Goal: Transaction & Acquisition: Subscribe to service/newsletter

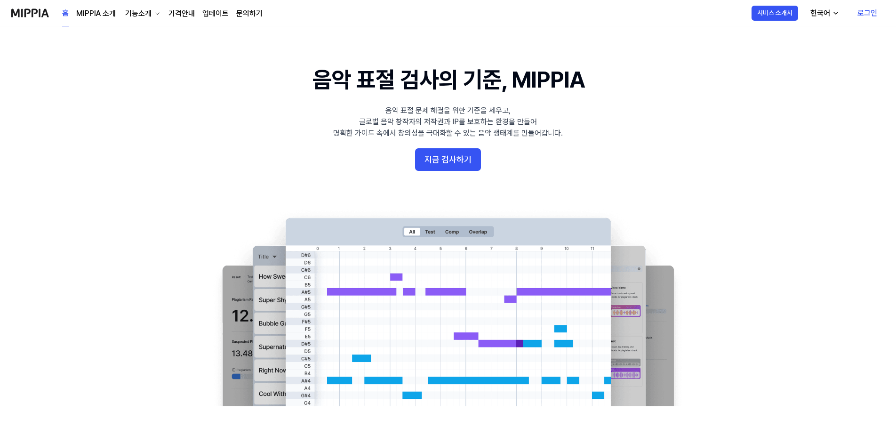
drag, startPoint x: 157, startPoint y: 231, endPoint x: 196, endPoint y: -21, distance: 254.9
click at [152, 16] on button "기능소개" at bounding box center [142, 13] width 38 height 11
click at [129, 89] on link "AI 판별기" at bounding box center [142, 91] width 90 height 19
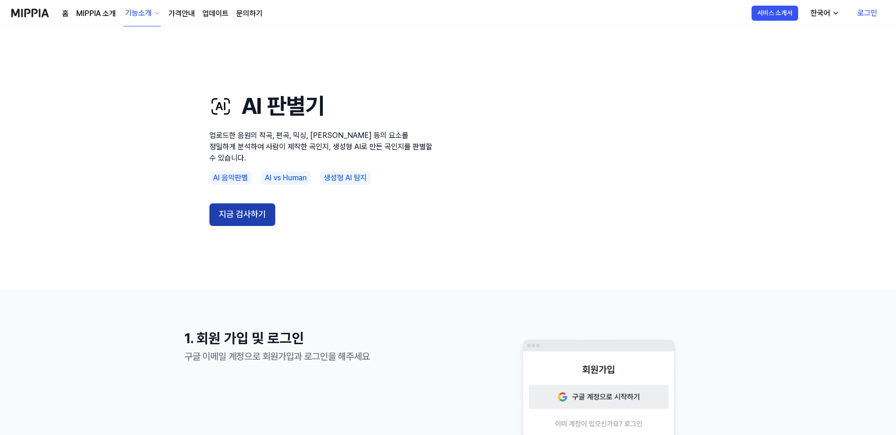
click at [237, 204] on button "지금 검사하기" at bounding box center [243, 214] width 66 height 23
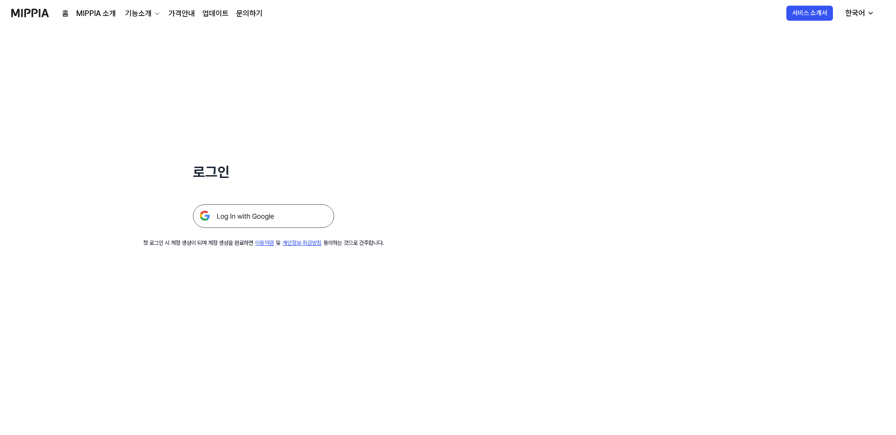
click at [213, 6] on div "홈 MIPPIA 소개 기능소개 가격안내 업데이트 문의하기" at bounding box center [162, 13] width 201 height 26
click at [185, 7] on div "홈 MIPPIA 소개 기능소개 가격안내 업데이트 문의하기" at bounding box center [162, 13] width 201 height 26
click at [185, 9] on link "가격안내" at bounding box center [182, 13] width 26 height 11
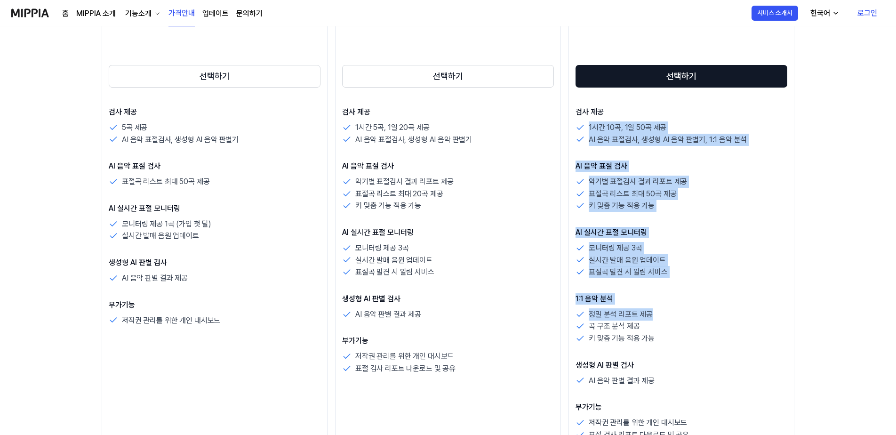
scroll to position [235, 0]
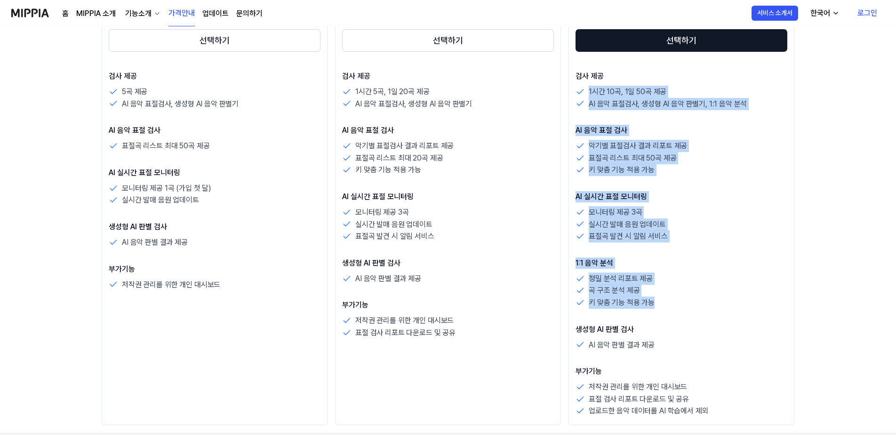
drag, startPoint x: 673, startPoint y: 209, endPoint x: 662, endPoint y: 306, distance: 97.7
click at [662, 306] on div "검사 제공 1시간 10곡, 1일 50곡 제공 AI 음악 표절검사, 생성형 AI 음악 판별기, 1:1 음악 분석 AI 음악 표절 검사 악기별 표…" at bounding box center [682, 244] width 212 height 347
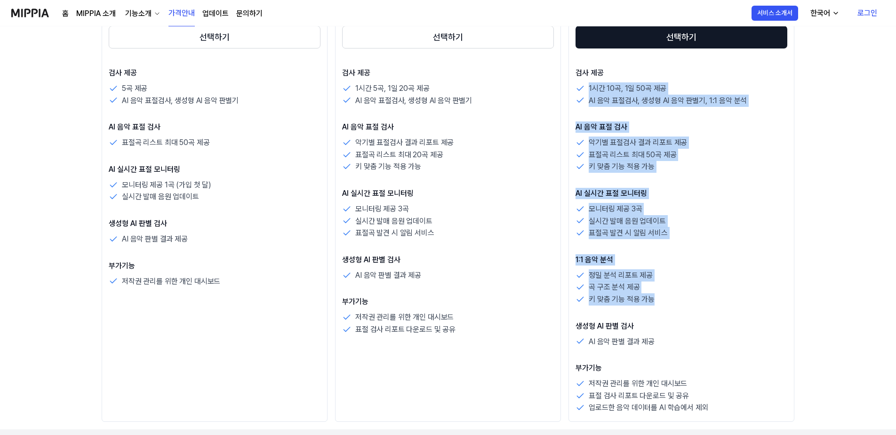
click at [661, 308] on div "검사 제공 1시간 10곡, 1일 50곡 제공 AI 음악 표절검사, 생성형 AI 음악 판별기, 1:1 음악 분석 AI 음악 표절 검사 악기별 표…" at bounding box center [682, 240] width 212 height 347
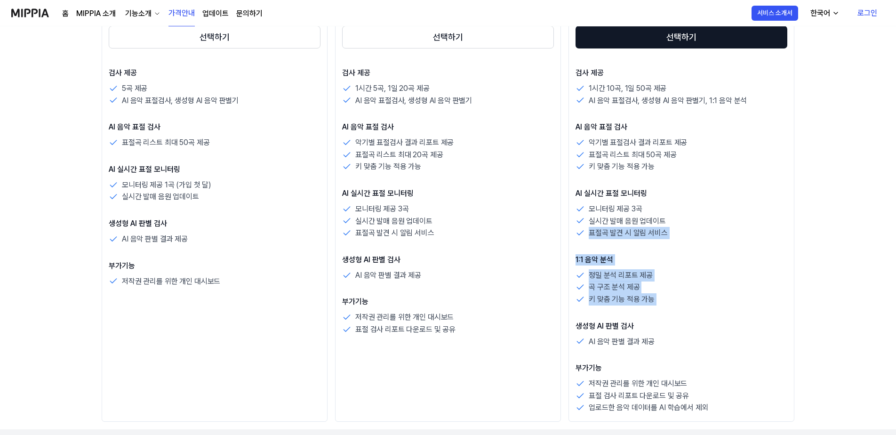
drag, startPoint x: 661, startPoint y: 308, endPoint x: 668, endPoint y: 219, distance: 89.3
click at [668, 219] on div "검사 제공 1시간 10곡, 1일 50곡 제공 AI 음악 표절검사, 생성형 AI 음악 판별기, 1:1 음악 분석 AI 음악 표절 검사 악기별 표…" at bounding box center [682, 240] width 212 height 347
drag, startPoint x: 668, startPoint y: 219, endPoint x: 766, endPoint y: 132, distance: 130.7
click at [766, 132] on p "AI 음악 표절 검사" at bounding box center [682, 126] width 212 height 11
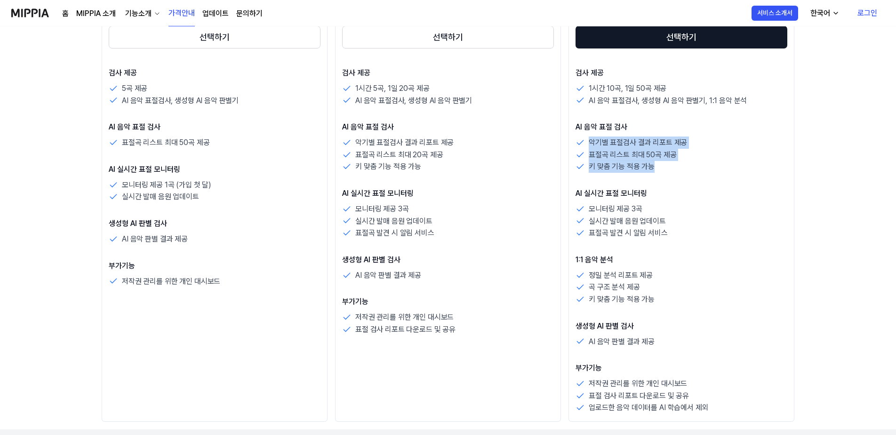
drag, startPoint x: 734, startPoint y: 119, endPoint x: 717, endPoint y: 182, distance: 65.3
click at [717, 182] on div "검사 제공 1시간 10곡, 1일 50곡 제공 AI 음악 표절검사, 생성형 AI 음악 판별기, 1:1 음악 분석 AI 음악 표절 검사 악기별 표…" at bounding box center [682, 240] width 212 height 347
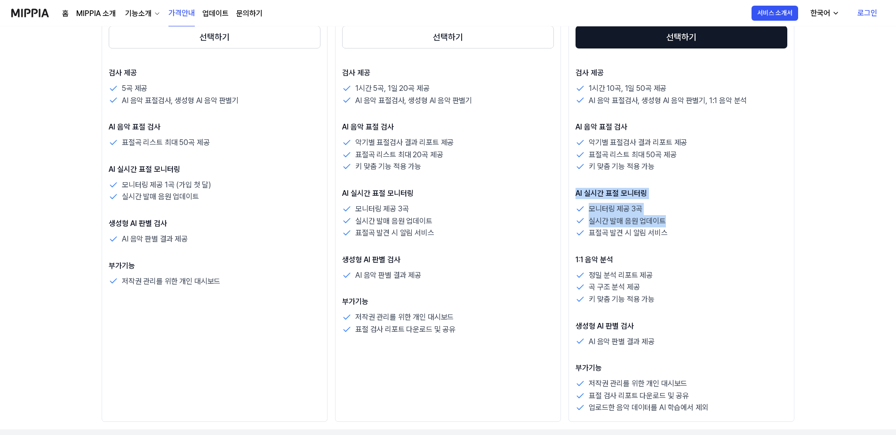
drag, startPoint x: 741, startPoint y: 171, endPoint x: 732, endPoint y: 217, distance: 46.5
click at [732, 217] on div "검사 제공 1시간 10곡, 1일 50곡 제공 AI 음악 표절검사, 생성형 AI 음악 판별기, 1:1 음악 분석 AI 음악 표절 검사 악기별 표…" at bounding box center [682, 240] width 212 height 347
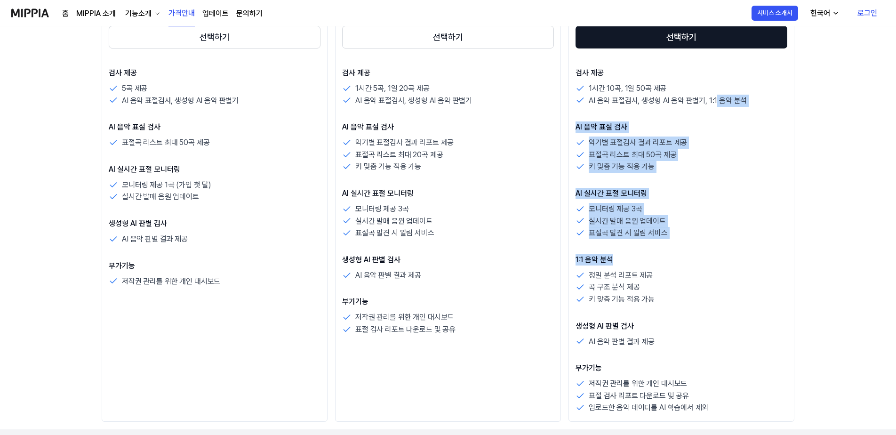
drag, startPoint x: 732, startPoint y: 217, endPoint x: 676, endPoint y: 252, distance: 66.5
click at [676, 252] on div "검사 제공 1시간 10곡, 1일 50곡 제공 AI 음악 표절검사, 생성형 AI 음악 판별기, 1:1 음악 분석 AI 음악 표절 검사 악기별 표…" at bounding box center [682, 240] width 212 height 347
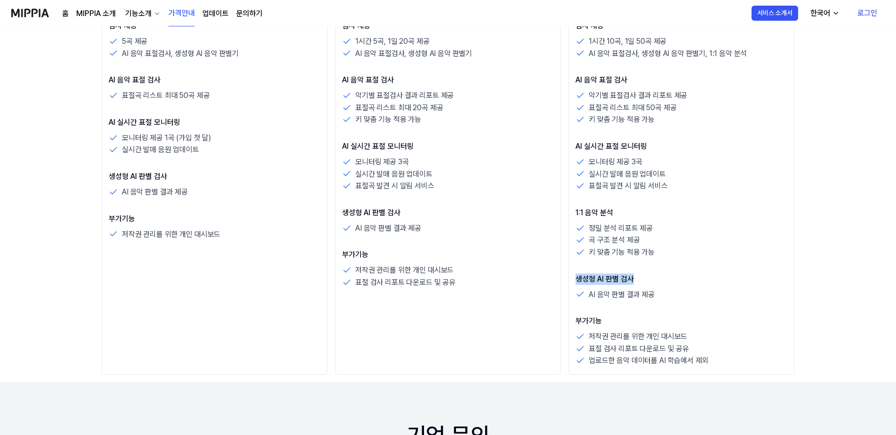
drag, startPoint x: 686, startPoint y: 276, endPoint x: 682, endPoint y: 257, distance: 19.7
click at [682, 257] on div "검사 제공 1시간 10곡, 1일 50곡 제공 AI 음악 표절검사, 생성형 AI 음악 판별기, 1:1 음악 분석 AI 음악 표절 검사 악기별 표…" at bounding box center [682, 193] width 212 height 347
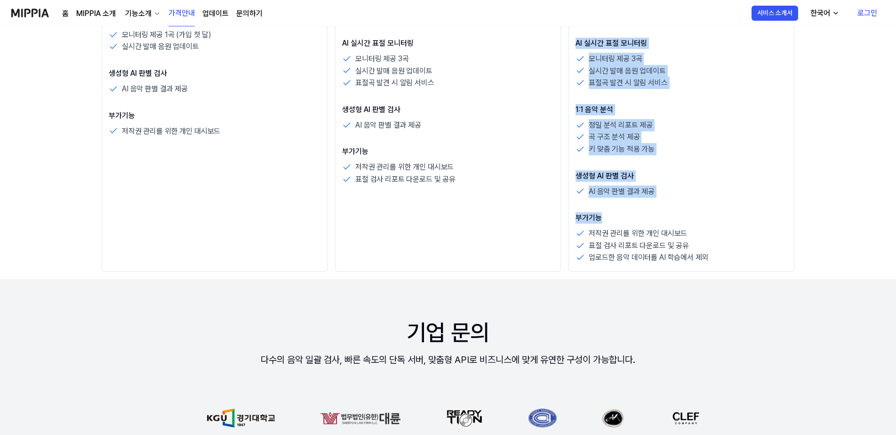
drag, startPoint x: 691, startPoint y: 169, endPoint x: 686, endPoint y: 213, distance: 44.6
click at [686, 213] on div "검사 제공 1시간 10곡, 1일 50곡 제공 AI 음악 표절검사, 생성형 AI 음악 판별기, 1:1 음악 분석 AI 음악 표절 검사 악기별 표…" at bounding box center [682, 90] width 212 height 347
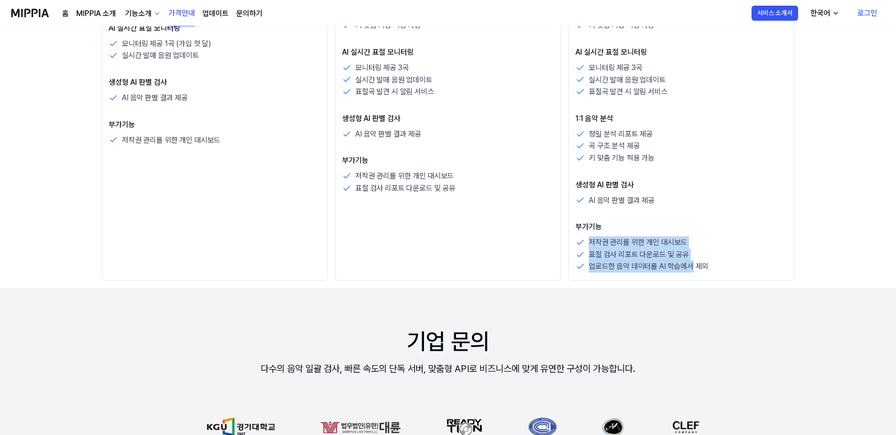
drag, startPoint x: 686, startPoint y: 213, endPoint x: 694, endPoint y: 234, distance: 22.1
click at [694, 234] on div "프리미엄 $56 /월 30% 할인 $672/년 선택하기 검사 제공 1시간 10곡, 1일 50곡 제공 AI 음악 표절검사, 생성형 AI 음악 판…" at bounding box center [682, 29] width 226 height 503
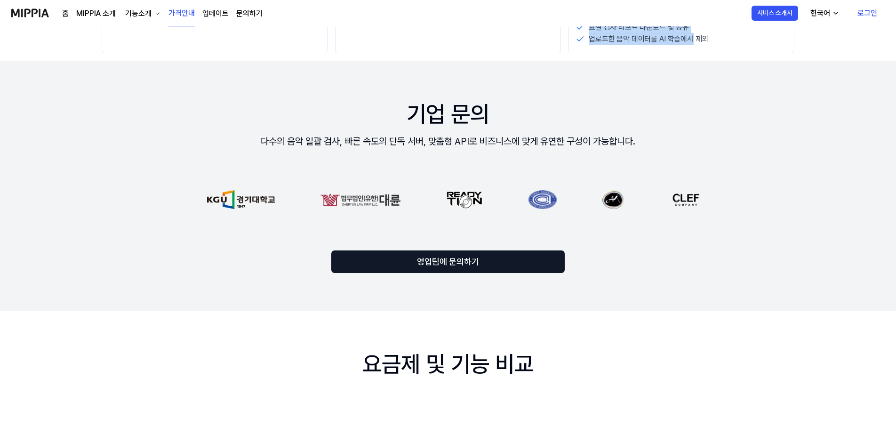
scroll to position [612, 0]
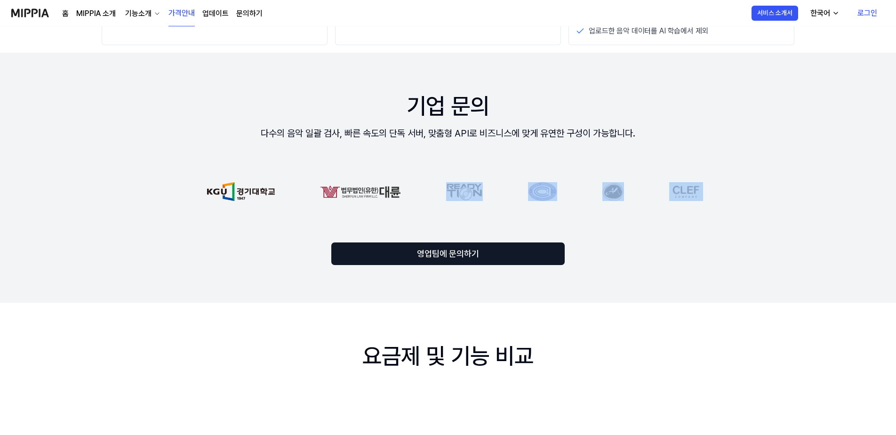
drag, startPoint x: 464, startPoint y: 163, endPoint x: 513, endPoint y: 188, distance: 54.7
click at [513, 188] on div at bounding box center [448, 191] width 670 height 56
click at [677, 228] on div "기업 문의 다수의 음악 일괄 검사, 빠른 속도의 단독 서버, 맞춤형 API로 비즈니스에 맞게 유연한 구성이 가능합니다. 영업팀에 문의하기" at bounding box center [448, 178] width 716 height 250
click at [666, 224] on div "기업 문의 다수의 음악 일괄 검사, 빠른 속도의 단독 서버, 맞춤형 API로 비즈니스에 맞게 유연한 구성이 가능합니다. 영업팀에 문의하기" at bounding box center [448, 178] width 716 height 250
click at [647, 203] on div at bounding box center [448, 191] width 670 height 56
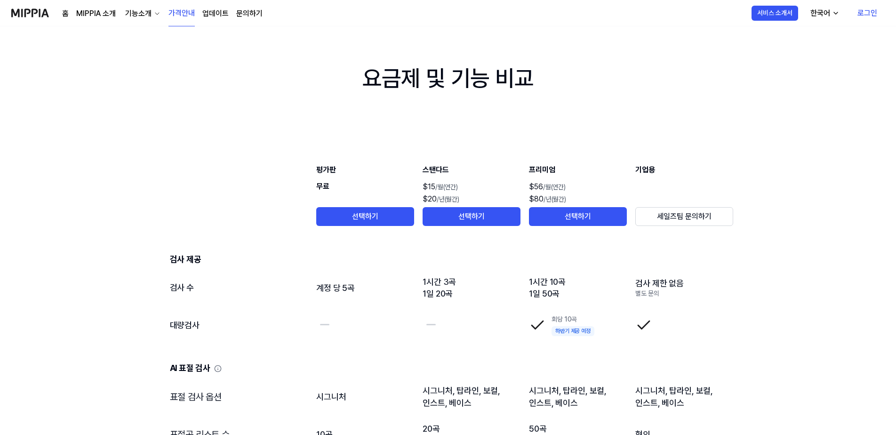
scroll to position [989, 0]
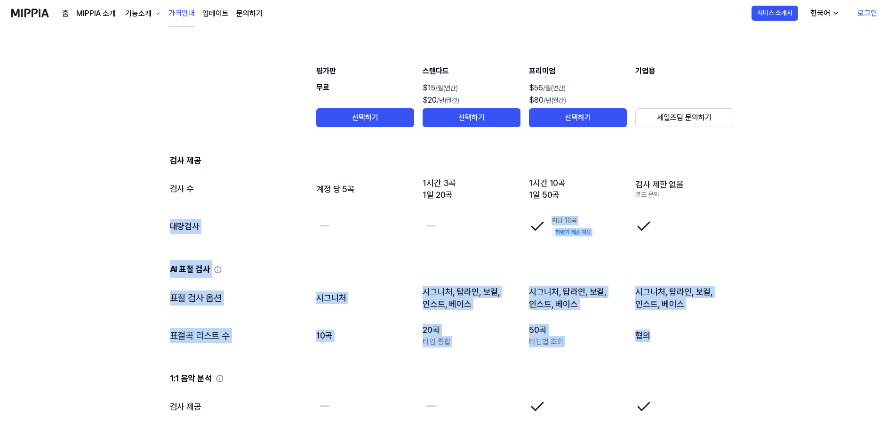
drag, startPoint x: 690, startPoint y: 251, endPoint x: 699, endPoint y: 320, distance: 68.9
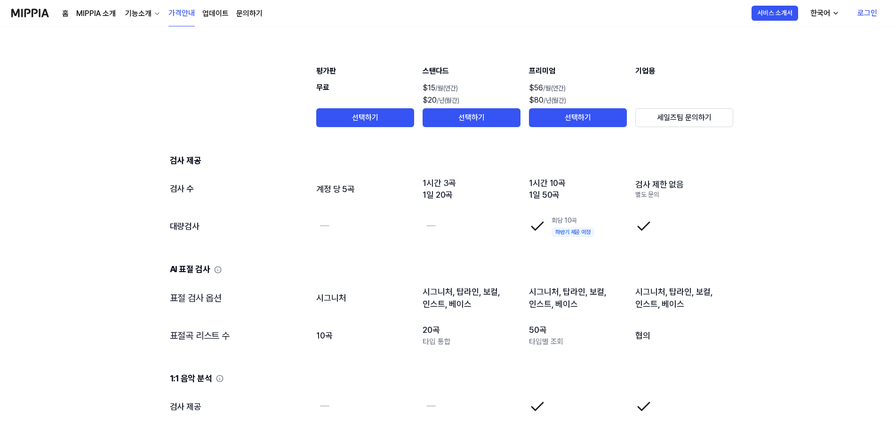
drag, startPoint x: 699, startPoint y: 320, endPoint x: 704, endPoint y: 362, distance: 42.7
click at [704, 362] on td "1:1 음악 분석" at bounding box center [448, 371] width 572 height 33
drag, startPoint x: 685, startPoint y: 325, endPoint x: 677, endPoint y: 311, distance: 15.8
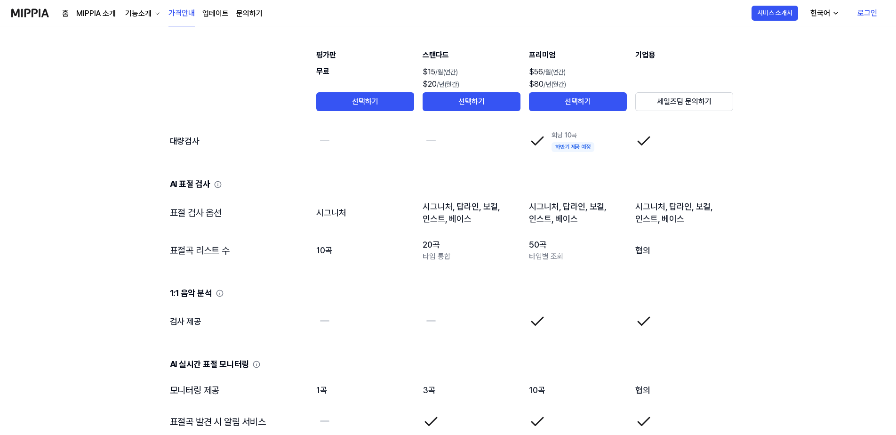
scroll to position [0, 0]
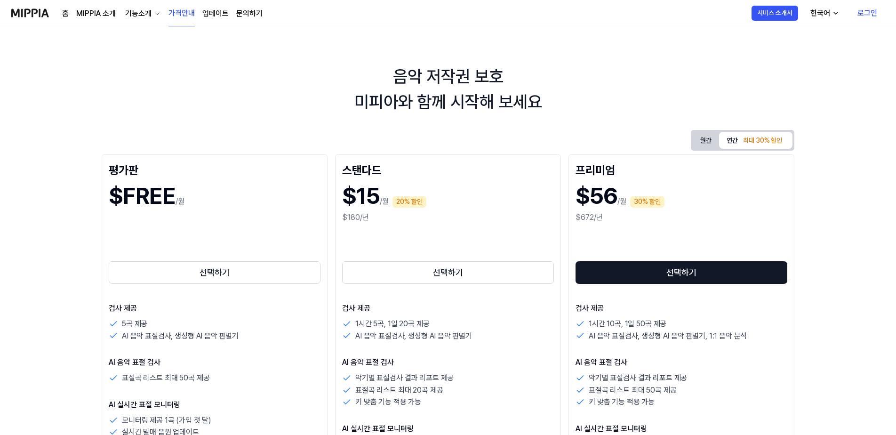
drag, startPoint x: 685, startPoint y: 274, endPoint x: 677, endPoint y: 102, distance: 173.0
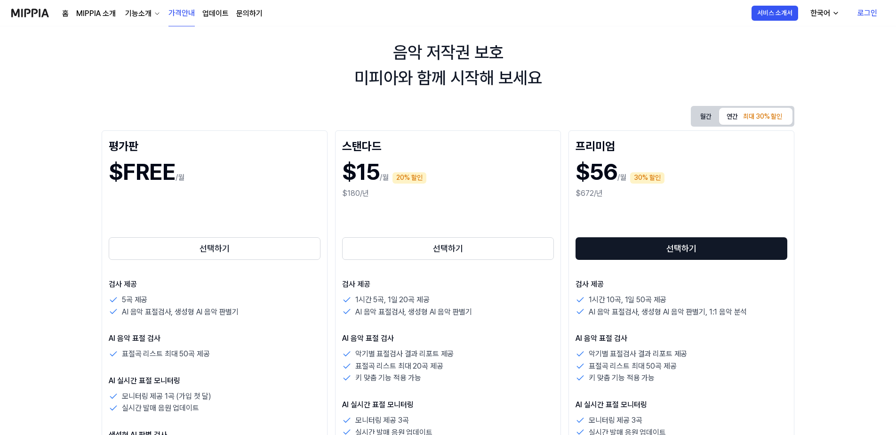
scroll to position [47, 0]
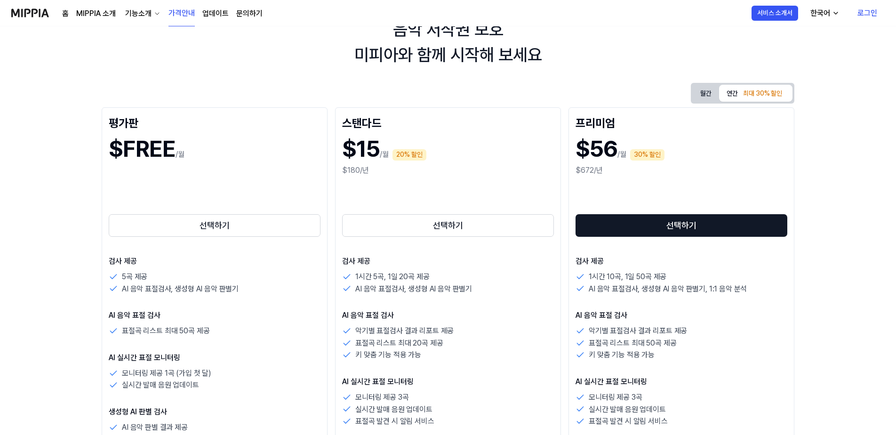
click at [830, 13] on div "한국어" at bounding box center [821, 13] width 24 height 11
click at [831, 15] on div "한국어" at bounding box center [821, 13] width 24 height 11
click at [787, 8] on button "서비스 소개서" at bounding box center [775, 13] width 47 height 15
